Goal: Information Seeking & Learning: Learn about a topic

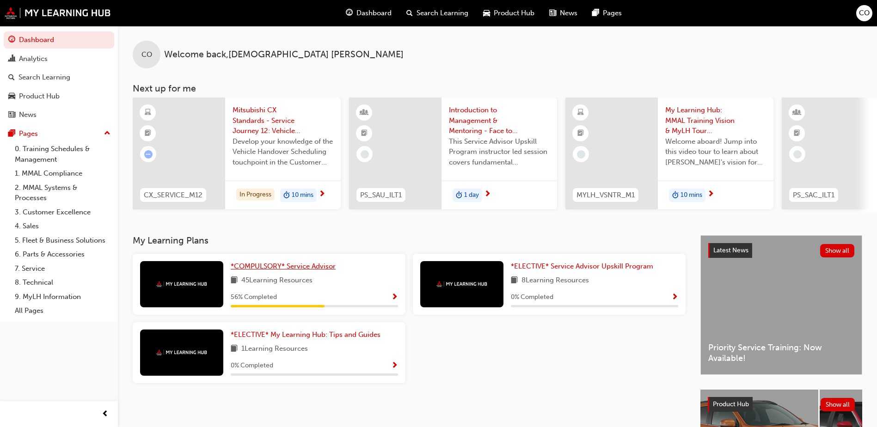
click at [282, 270] on span "*COMPULSORY* Service Advisor" at bounding box center [283, 266] width 105 height 8
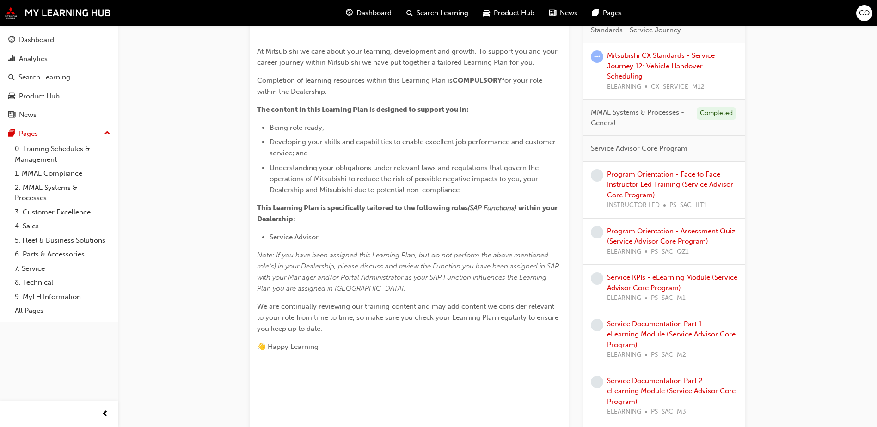
scroll to position [277, 0]
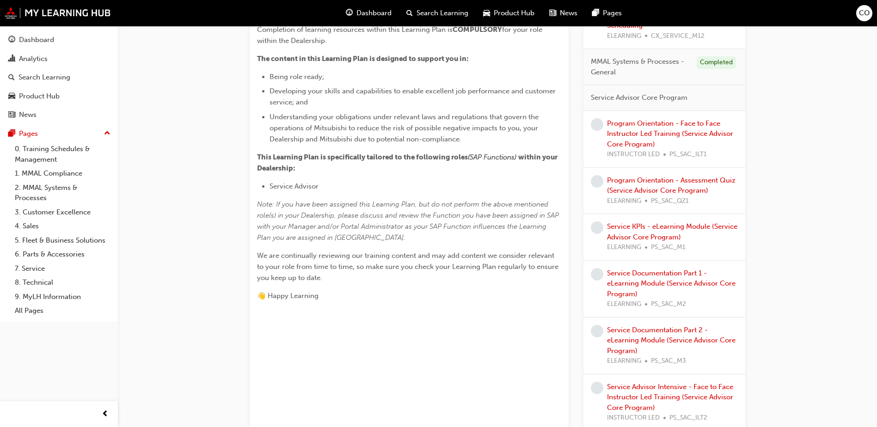
click at [866, 13] on span "CO" at bounding box center [864, 13] width 11 height 11
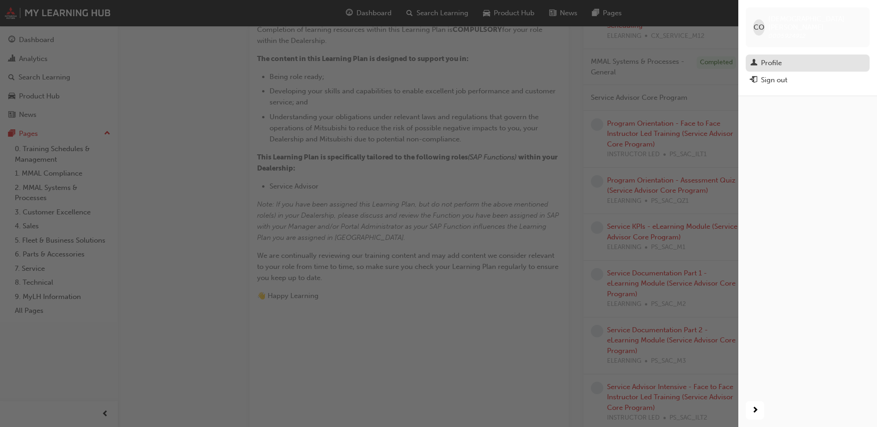
click at [771, 58] on div "Profile" at bounding box center [771, 63] width 21 height 11
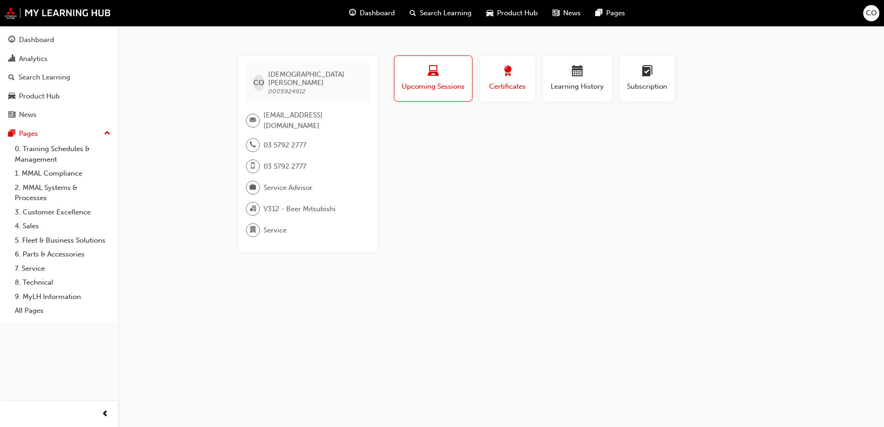
click at [511, 84] on span "Certificates" at bounding box center [508, 86] width 42 height 11
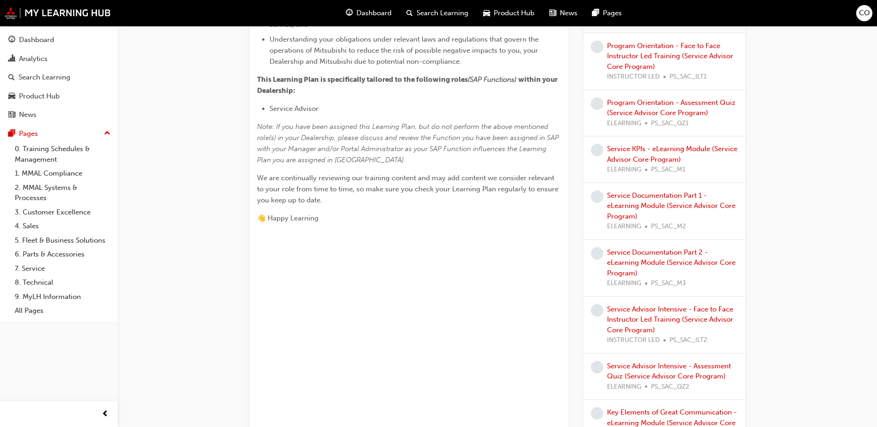
scroll to position [370, 0]
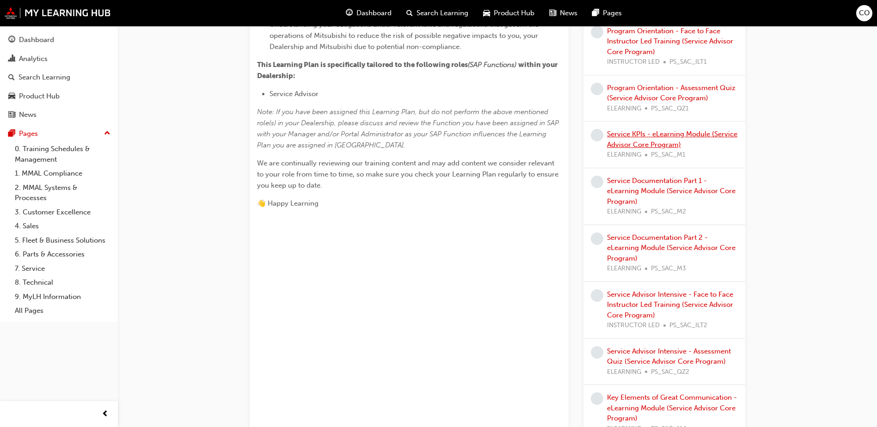
click at [662, 136] on link "Service KPIs - eLearning Module (Service Advisor Core Program)" at bounding box center [672, 139] width 130 height 19
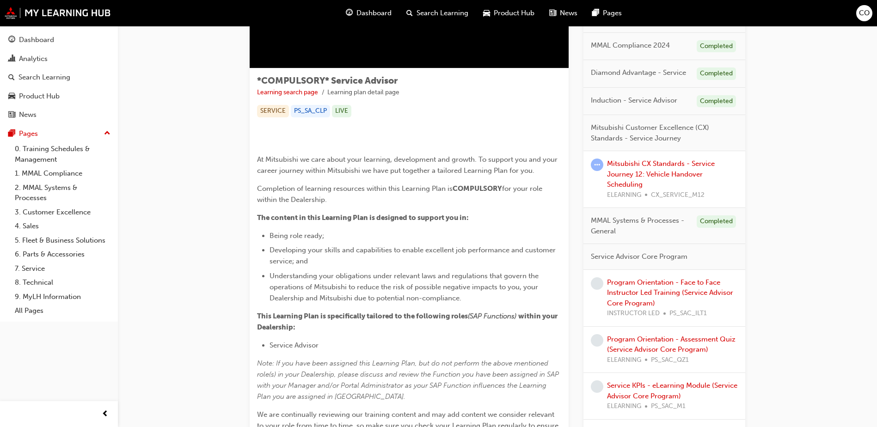
scroll to position [185, 0]
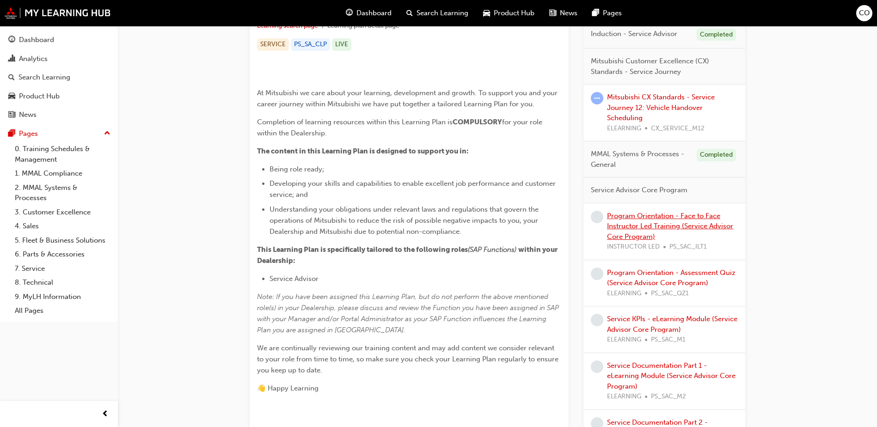
click at [646, 218] on link "Program Orientation - Face to Face Instructor Led Training (Service Advisor Cor…" at bounding box center [670, 226] width 126 height 29
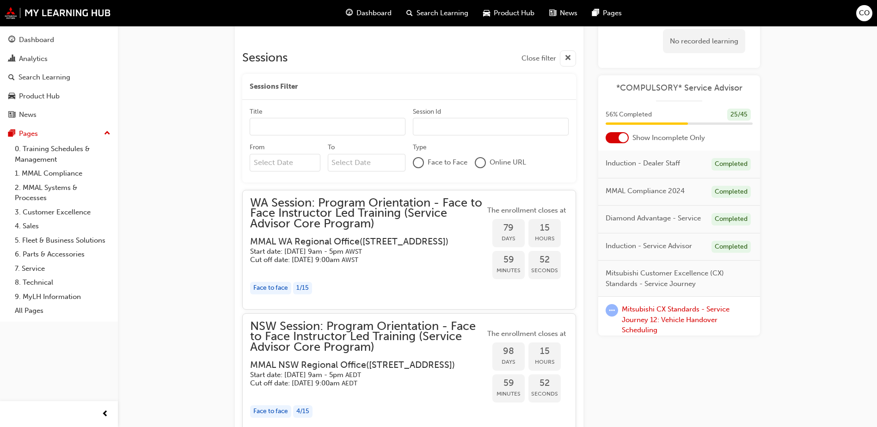
scroll to position [718, 0]
click at [480, 164] on div at bounding box center [480, 163] width 9 height 9
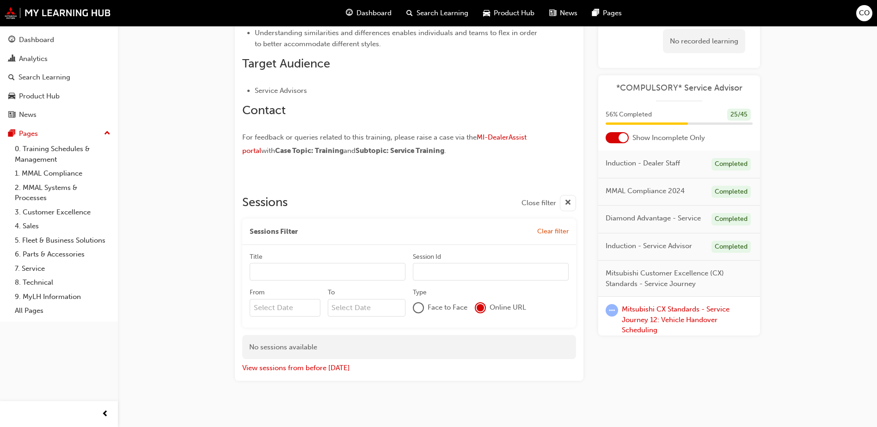
scroll to position [580, 0]
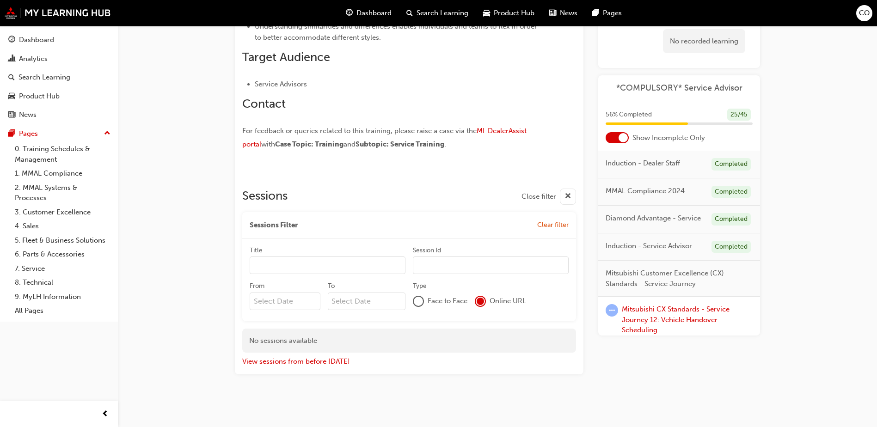
click at [416, 303] on div at bounding box center [418, 301] width 9 height 9
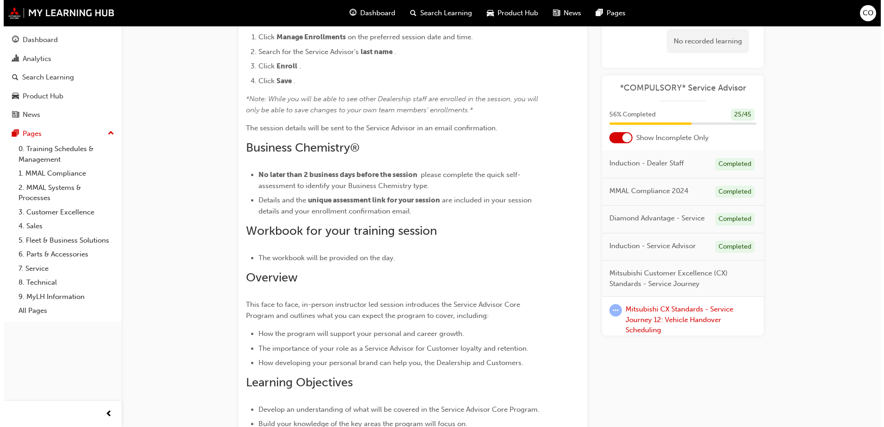
scroll to position [0, 0]
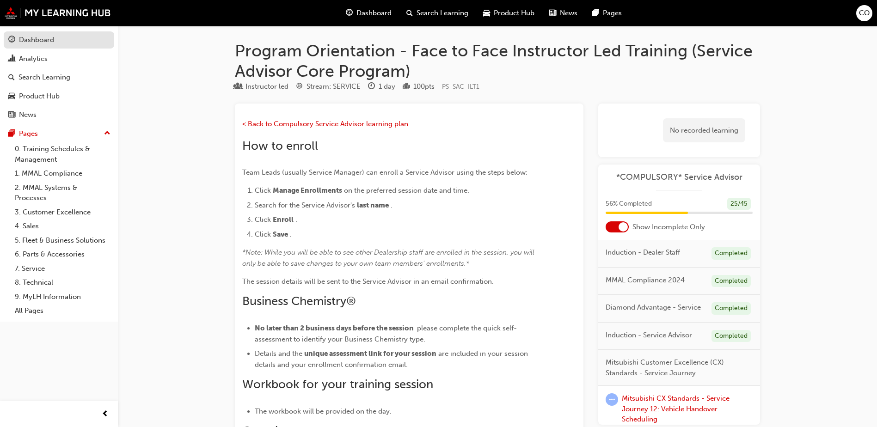
click at [24, 36] on div "Dashboard" at bounding box center [36, 40] width 35 height 11
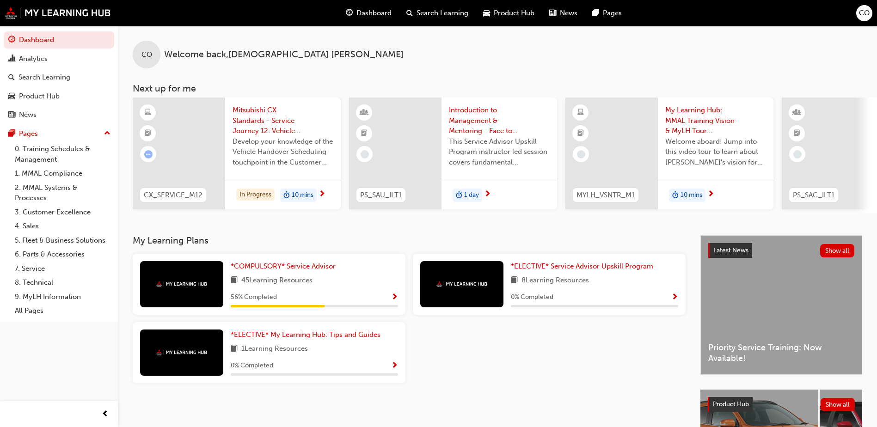
click at [681, 124] on span "My Learning Hub: MMAL Training Vision & MyLH Tour (Elective)" at bounding box center [715, 120] width 101 height 31
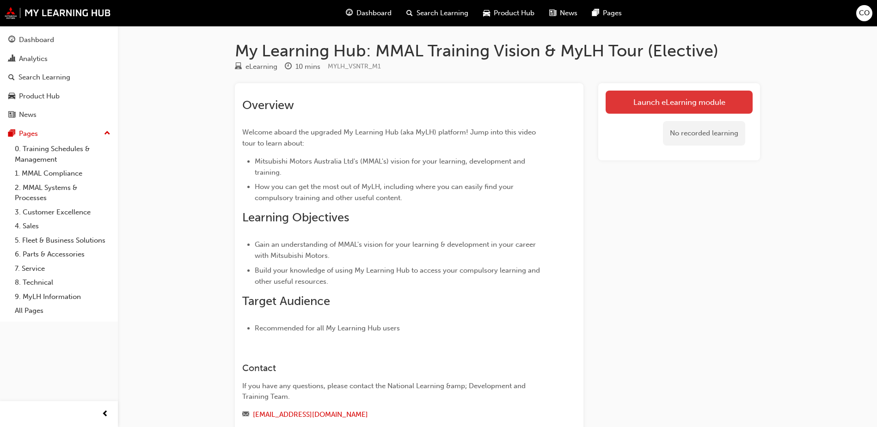
click at [673, 107] on link "Launch eLearning module" at bounding box center [679, 102] width 147 height 23
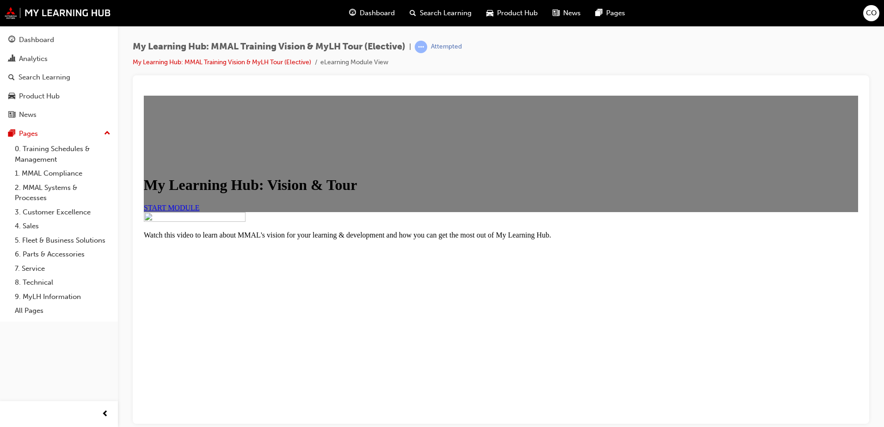
scroll to position [104, 0]
click at [200, 203] on link "START MODULE" at bounding box center [172, 207] width 56 height 8
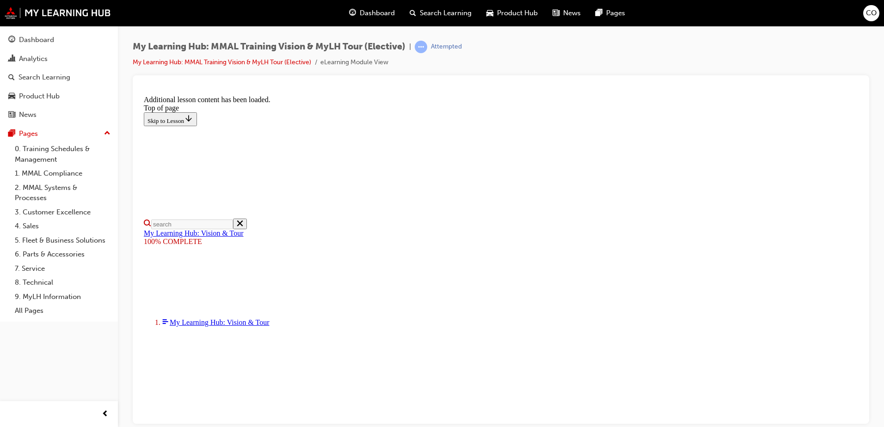
scroll to position [288, 0]
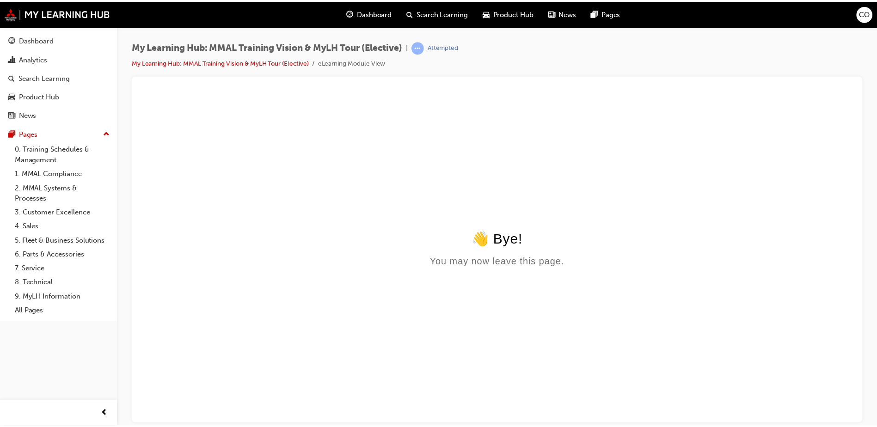
scroll to position [0, 0]
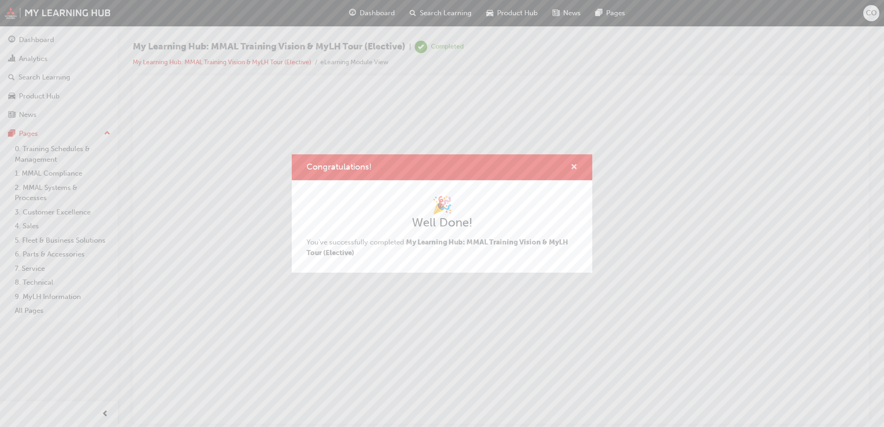
click at [572, 169] on span "cross-icon" at bounding box center [573, 168] width 7 height 8
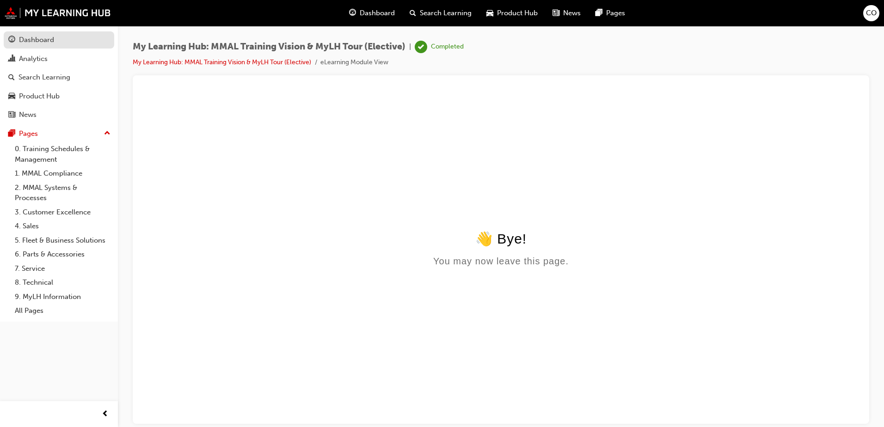
click at [43, 39] on div "Dashboard" at bounding box center [36, 40] width 35 height 11
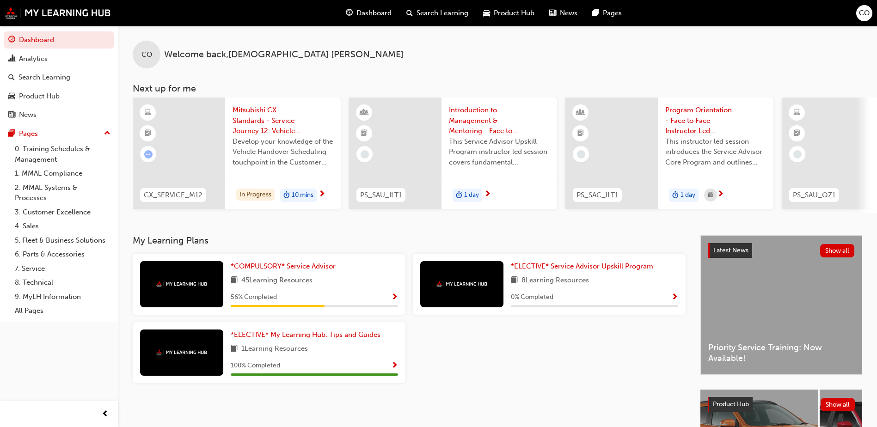
click at [865, 11] on span "CO" at bounding box center [864, 13] width 11 height 11
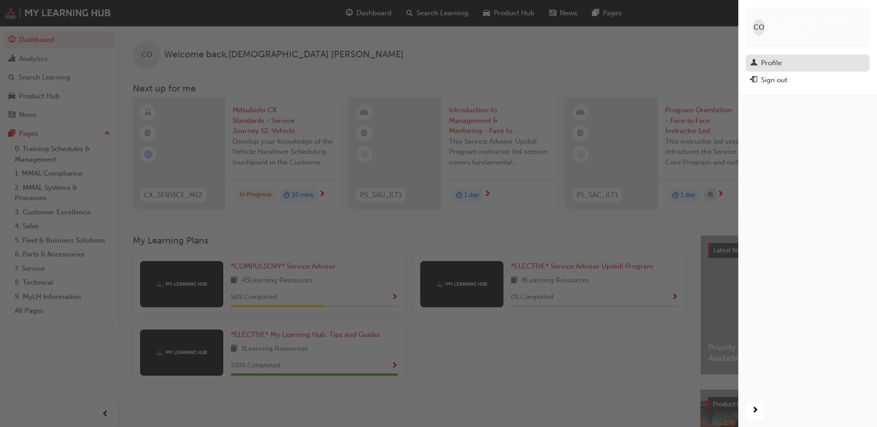
click at [777, 58] on div "Profile" at bounding box center [771, 63] width 21 height 11
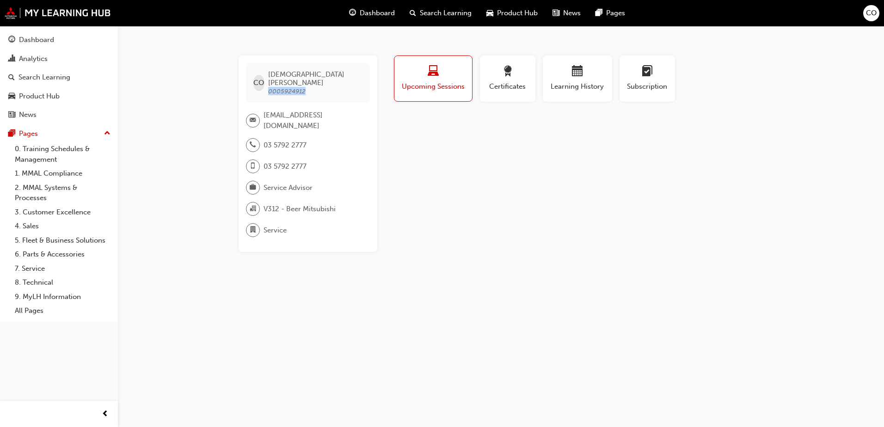
drag, startPoint x: 310, startPoint y: 84, endPoint x: 274, endPoint y: 84, distance: 36.1
click at [274, 84] on span "[DEMOGRAPHIC_DATA][PERSON_NAME] 0005924912" at bounding box center [315, 82] width 94 height 25
copy span "0005924912"
click at [33, 36] on div "Dashboard" at bounding box center [36, 40] width 35 height 11
